Goal: Communication & Community: Connect with others

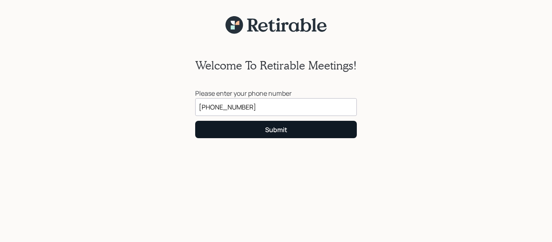
type input "[PHONE_NUMBER]"
click at [284, 136] on button "Submit" at bounding box center [276, 129] width 162 height 17
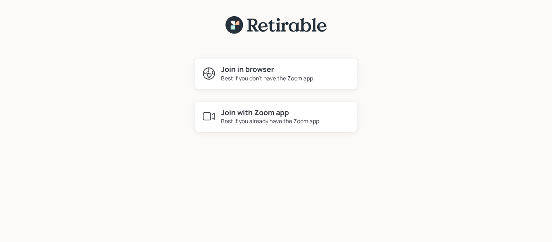
click at [246, 72] on h4 "Join in browser" at bounding box center [267, 69] width 92 height 9
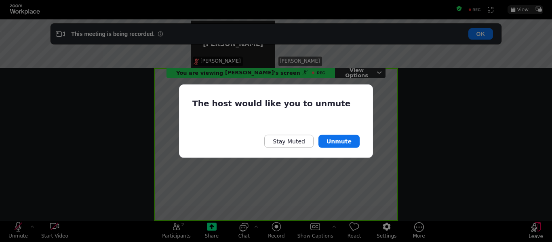
click at [22, 229] on div "The host would like you to unmute Stay Muted Unmute" at bounding box center [276, 121] width 552 height 242
click at [18, 229] on div "The host would like you to unmute Stay Muted Unmute" at bounding box center [276, 121] width 552 height 242
click at [17, 226] on div "The host would like you to unmute Stay Muted Unmute" at bounding box center [276, 121] width 552 height 242
click at [17, 230] on div "The host would like you to unmute Stay Muted Unmute" at bounding box center [276, 121] width 552 height 242
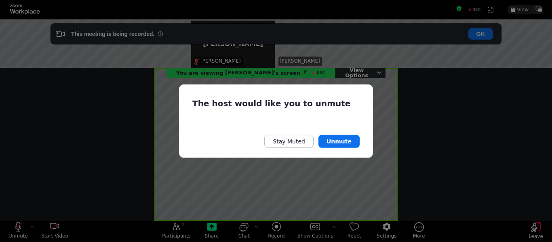
click at [15, 225] on div "The host would like you to unmute Stay Muted Unmute" at bounding box center [276, 121] width 552 height 242
click at [17, 235] on div "The host would like you to unmute Stay Muted Unmute" at bounding box center [276, 121] width 552 height 242
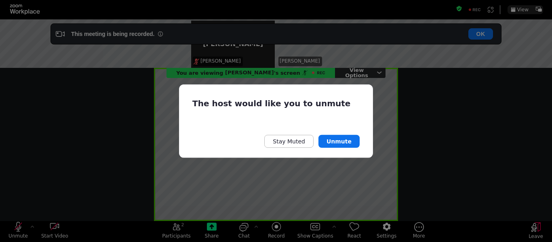
click at [33, 227] on div "The host would like you to unmute Stay Muted Unmute" at bounding box center [276, 121] width 552 height 242
click at [340, 144] on button "Unmute" at bounding box center [339, 141] width 41 height 13
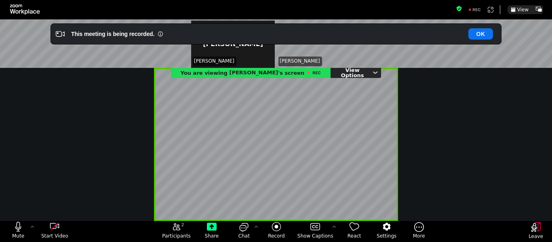
click at [373, 72] on icon "sharing view options" at bounding box center [375, 73] width 5 height 4
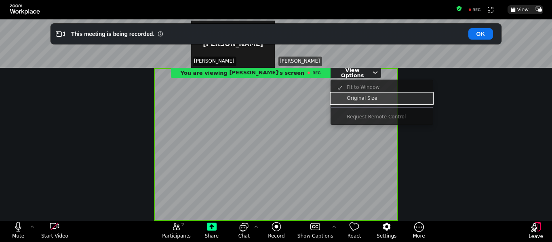
click at [356, 101] on span "Original Size" at bounding box center [362, 98] width 30 height 6
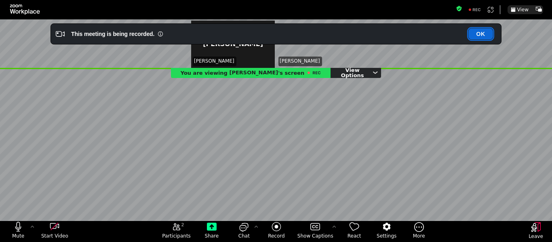
click at [478, 38] on button "OK" at bounding box center [481, 33] width 25 height 11
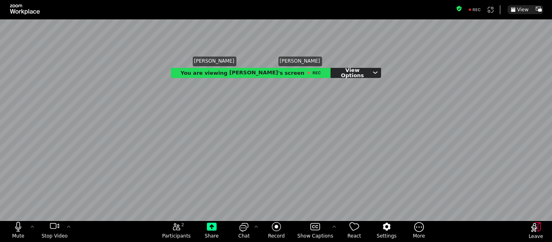
click at [393, 60] on div "You are viewing [PERSON_NAME] 's screen View Options Fit to Window Original Siz…" at bounding box center [276, 120] width 552 height 202
click at [388, 50] on div "You are viewing [PERSON_NAME] 's screen View Options Fit to Window Original Siz…" at bounding box center [276, 120] width 552 height 202
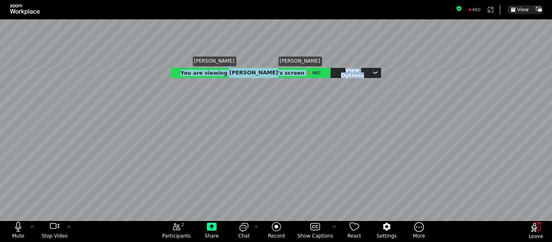
click at [393, 0] on div "View Pop Out Mute Stop Video 2 Participants Share Chat Record Show Captions Rea…" at bounding box center [276, 121] width 552 height 242
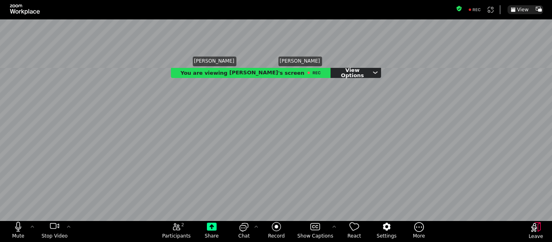
click at [380, 50] on div "You are viewing [PERSON_NAME] 's screen View Options Fit to Window Original Siz…" at bounding box center [276, 120] width 552 height 202
click at [393, 55] on div "You are viewing [PERSON_NAME] 's screen View Options Fit to Window Original Siz…" at bounding box center [276, 120] width 552 height 202
click at [388, 40] on div "You are viewing [PERSON_NAME] 's screen View Options Fit to Window Original Siz…" at bounding box center [276, 120] width 552 height 202
